Goal: Task Accomplishment & Management: Manage account settings

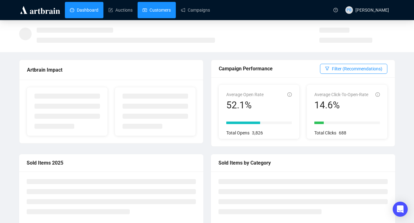
click at [156, 12] on link "Customers" at bounding box center [157, 10] width 28 height 16
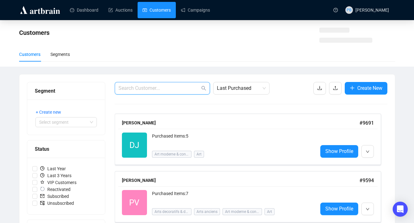
click at [169, 88] on input "text" at bounding box center [160, 88] width 82 height 8
paste input "[PERSON_NAME]"
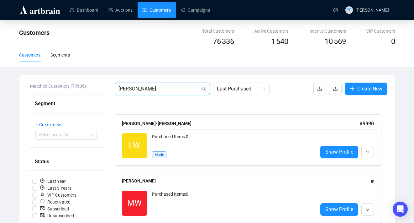
type input "[PERSON_NAME]"
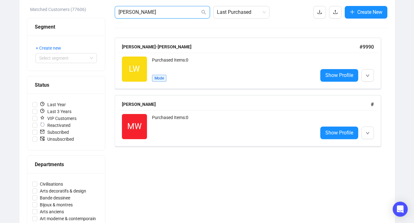
scroll to position [92, 0]
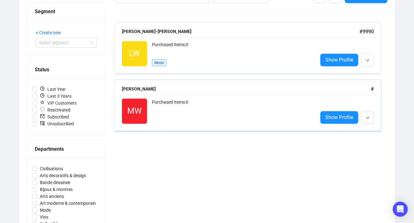
click at [167, 118] on div "Purchased Items: 0" at bounding box center [232, 110] width 161 height 25
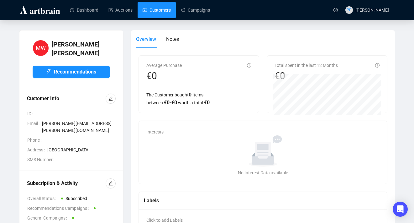
click at [150, 9] on link "Customers" at bounding box center [157, 10] width 28 height 16
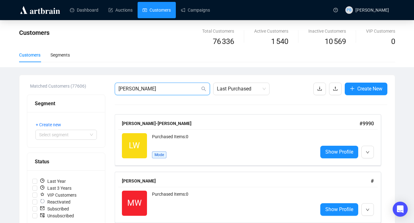
drag, startPoint x: 159, startPoint y: 87, endPoint x: 79, endPoint y: 86, distance: 80.3
paste input "[EMAIL_ADDRESS][DOMAIN_NAME]"
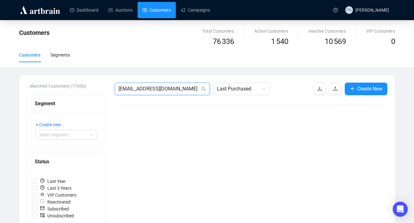
click at [191, 85] on input "[EMAIL_ADDRESS][DOMAIN_NAME]" at bounding box center [160, 89] width 82 height 8
drag, startPoint x: 191, startPoint y: 90, endPoint x: 100, endPoint y: 87, distance: 91.6
paste input "MERHAB"
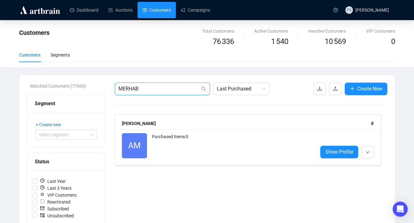
drag, startPoint x: 157, startPoint y: 88, endPoint x: 91, endPoint y: 83, distance: 66.4
paste input "[EMAIL_ADDRESS][DOMAIN_NAME]"
type input "[EMAIL_ADDRESS][DOMAIN_NAME]"
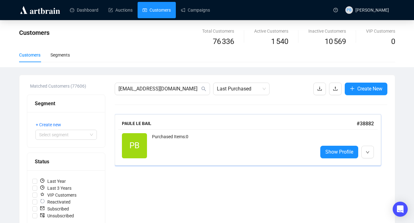
click at [170, 133] on div "Purchased Items: 0" at bounding box center [232, 145] width 161 height 25
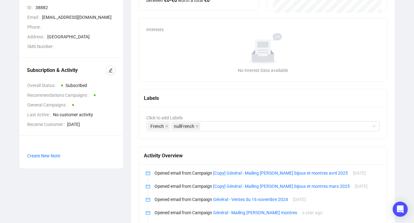
scroll to position [94, 0]
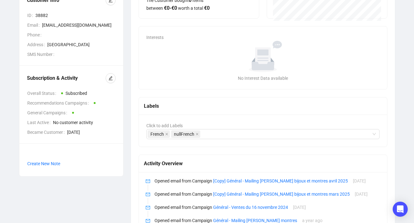
click at [161, 80] on div "No Interest Data available" at bounding box center [263, 78] width 229 height 7
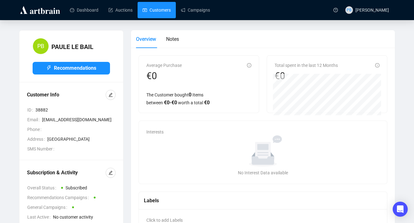
click at [158, 4] on link "Customers" at bounding box center [157, 10] width 28 height 16
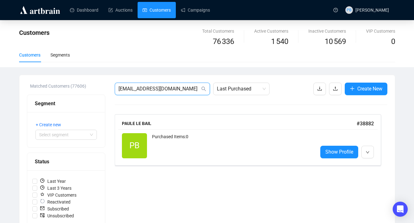
drag, startPoint x: 186, startPoint y: 87, endPoint x: 101, endPoint y: 84, distance: 85.0
paste input "[EMAIL_ADDRESS][DOMAIN_NAME]"
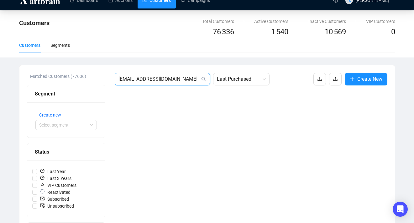
scroll to position [10, 0]
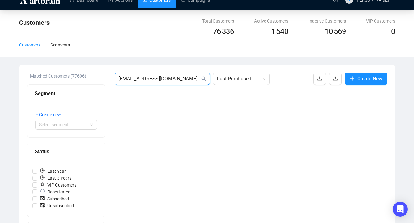
type input "[EMAIL_ADDRESS][DOMAIN_NAME]"
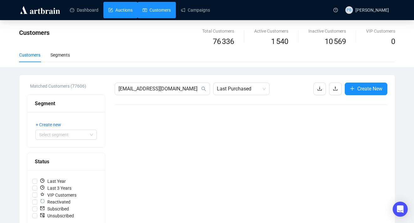
click at [114, 5] on link "Auctions" at bounding box center [121, 10] width 24 height 16
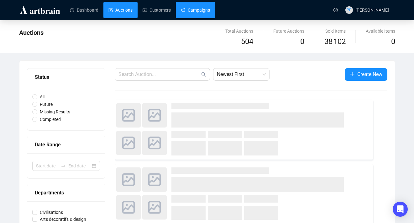
click at [201, 4] on link "Campaigns" at bounding box center [195, 10] width 29 height 16
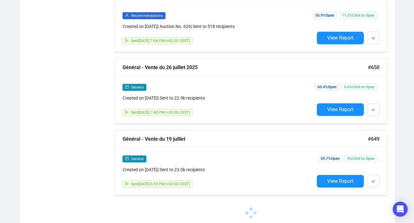
scroll to position [1055, 0]
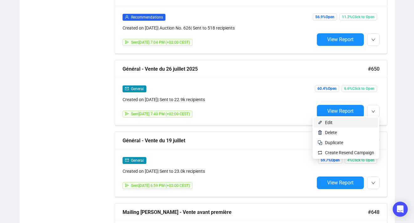
click at [343, 126] on li "Edit" at bounding box center [346, 122] width 64 height 10
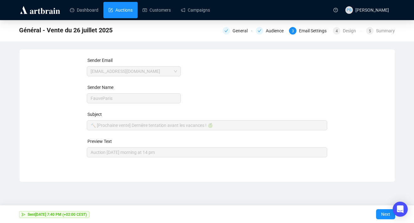
click at [129, 10] on link "Auctions" at bounding box center [121, 10] width 24 height 16
